Goal: Complete application form

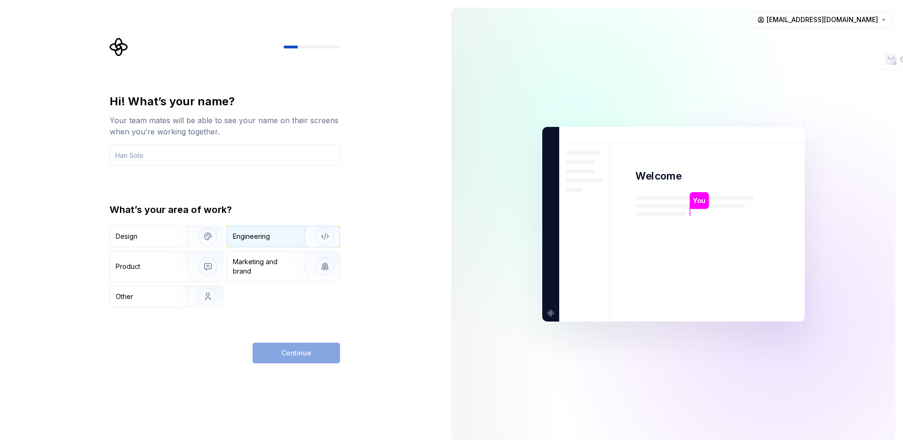
click at [242, 241] on div "Engineering" at bounding box center [283, 236] width 112 height 21
click at [156, 242] on div "Design" at bounding box center [166, 236] width 112 height 21
click at [281, 236] on div "Engineering" at bounding box center [270, 236] width 75 height 9
click at [316, 348] on div "Continue" at bounding box center [296, 353] width 87 height 21
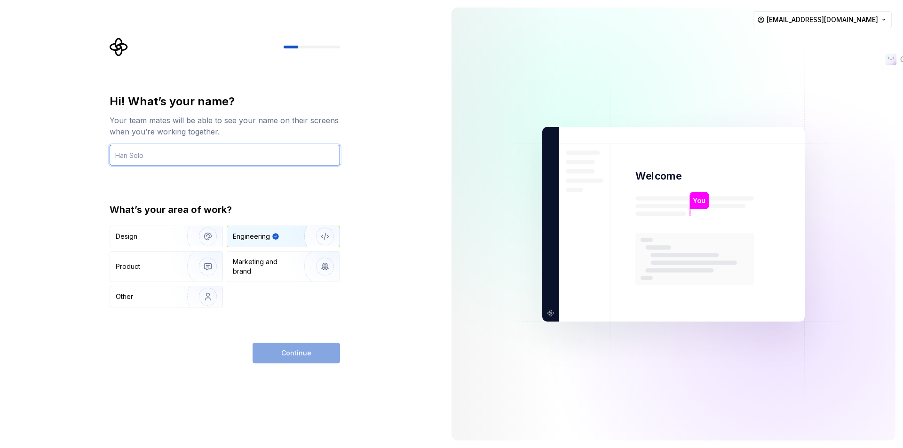
click at [198, 157] on input "text" at bounding box center [225, 155] width 230 height 21
